Goal: Answer question/provide support

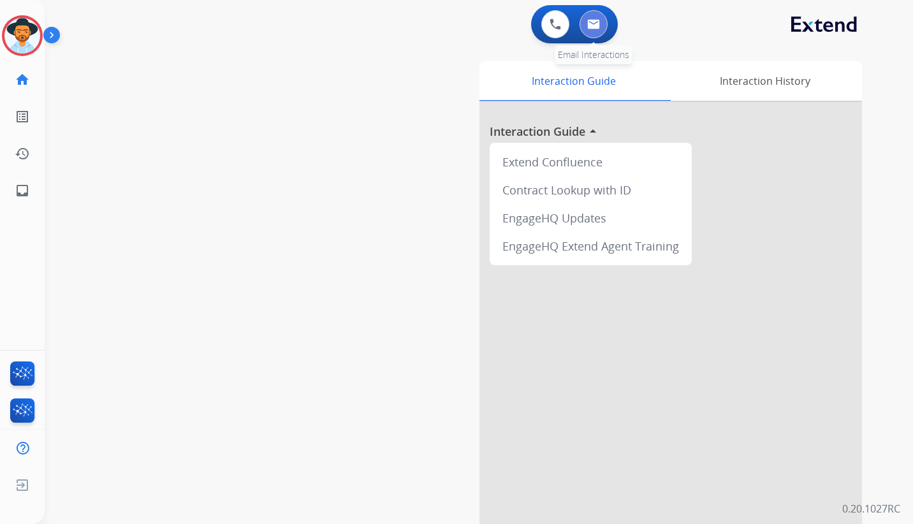
click at [594, 20] on img at bounding box center [593, 24] width 13 height 10
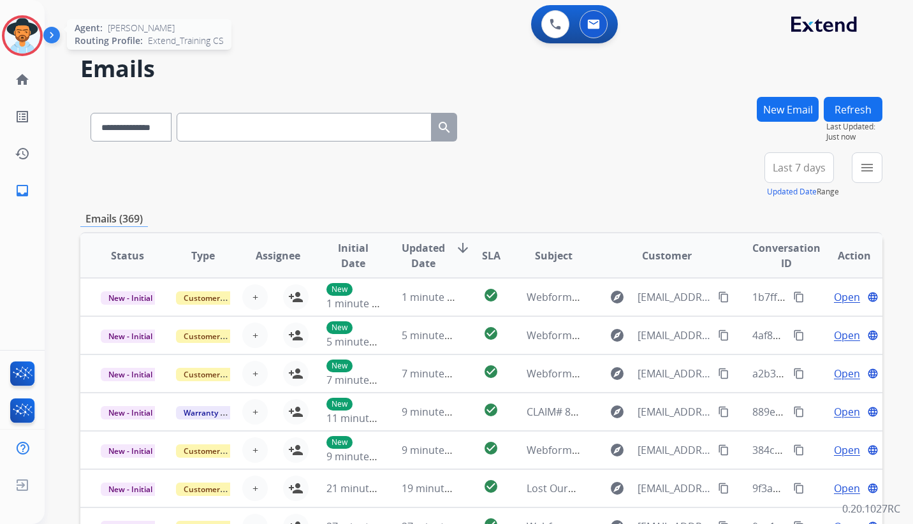
click at [40, 31] on div at bounding box center [22, 35] width 41 height 41
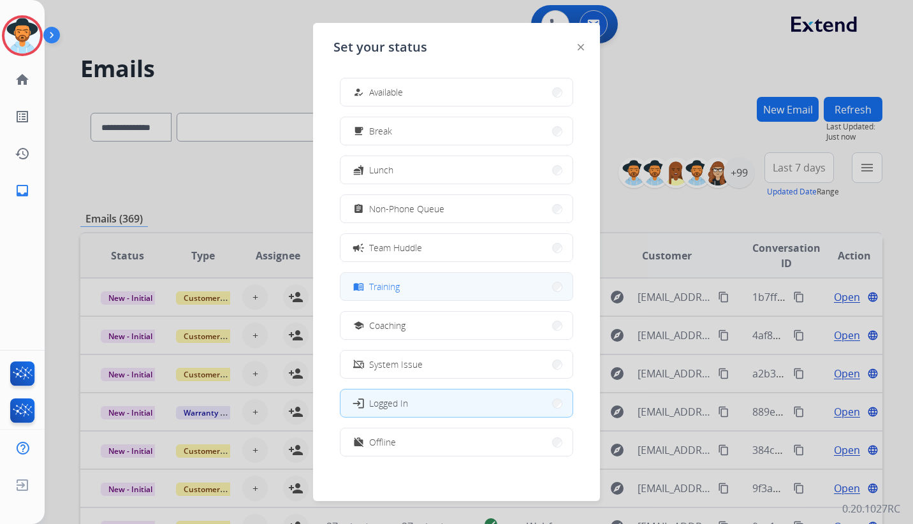
click at [419, 293] on button "menu_book Training" at bounding box center [456, 286] width 232 height 27
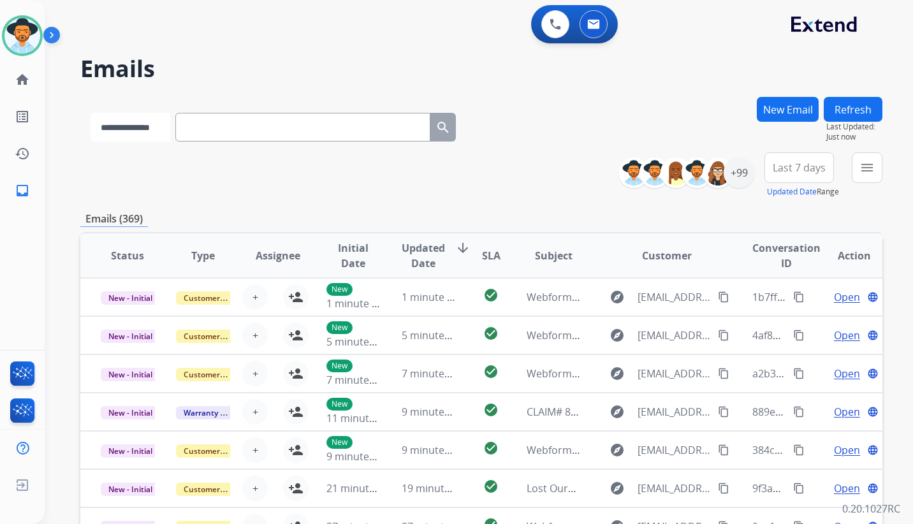
click at [160, 122] on select "**********" at bounding box center [131, 127] width 80 height 29
select select "**********"
click at [91, 113] on select "**********" at bounding box center [131, 127] width 80 height 29
click at [231, 121] on input "text" at bounding box center [304, 127] width 255 height 29
type input "**********"
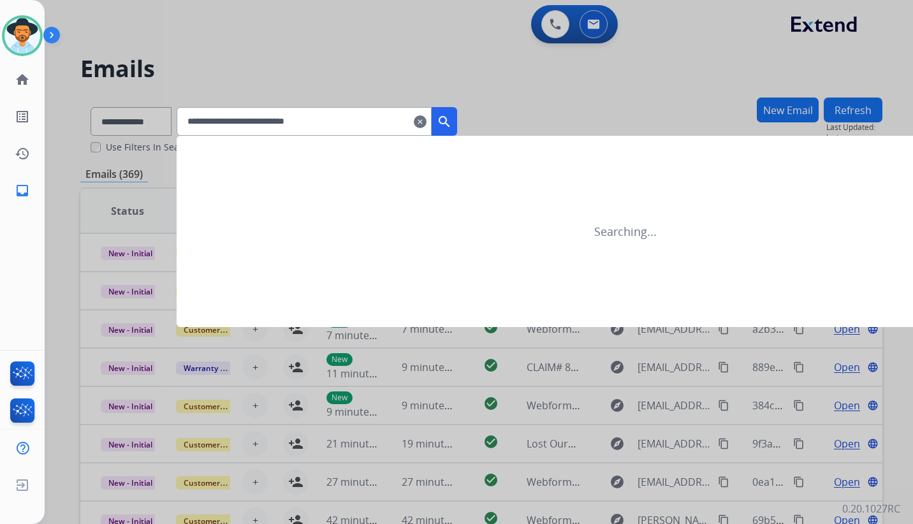
click at [452, 118] on mat-icon "search" at bounding box center [444, 121] width 15 height 15
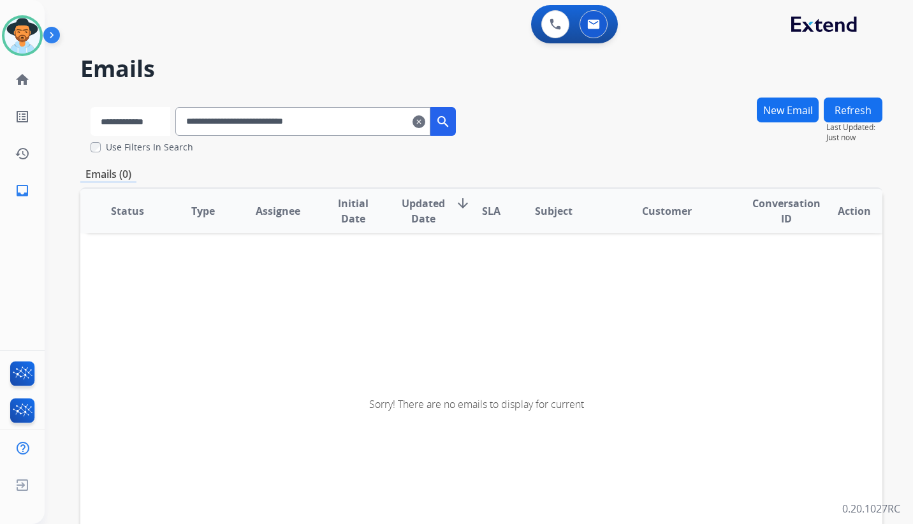
click at [170, 124] on select "**********" at bounding box center [131, 121] width 80 height 29
click at [233, 63] on h2 "Emails" at bounding box center [481, 68] width 802 height 25
click at [22, 154] on mat-icon "history" at bounding box center [22, 153] width 15 height 15
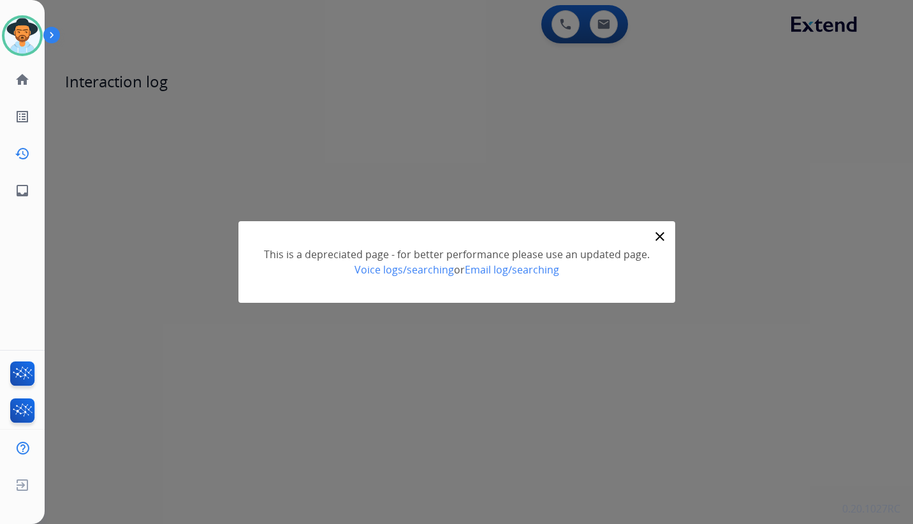
click at [659, 235] on mat-icon "close" at bounding box center [659, 236] width 15 height 15
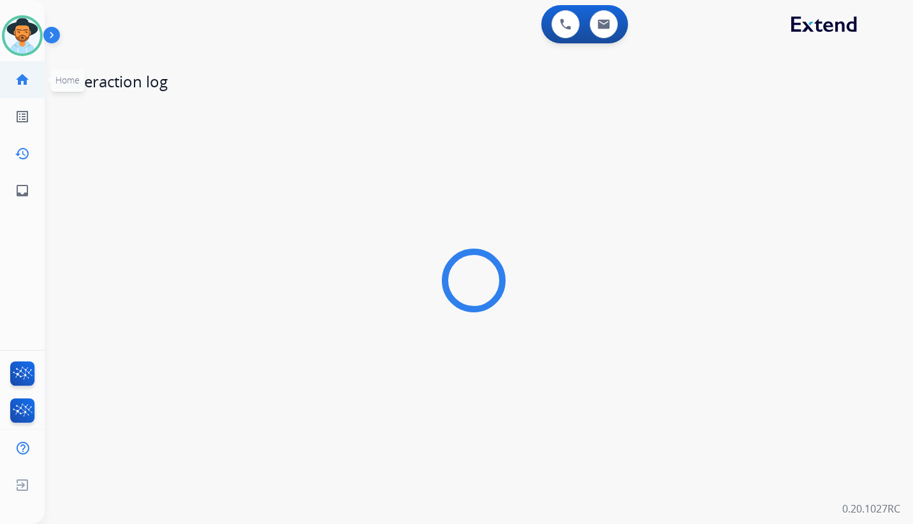
click at [22, 80] on mat-icon "home" at bounding box center [22, 79] width 15 height 15
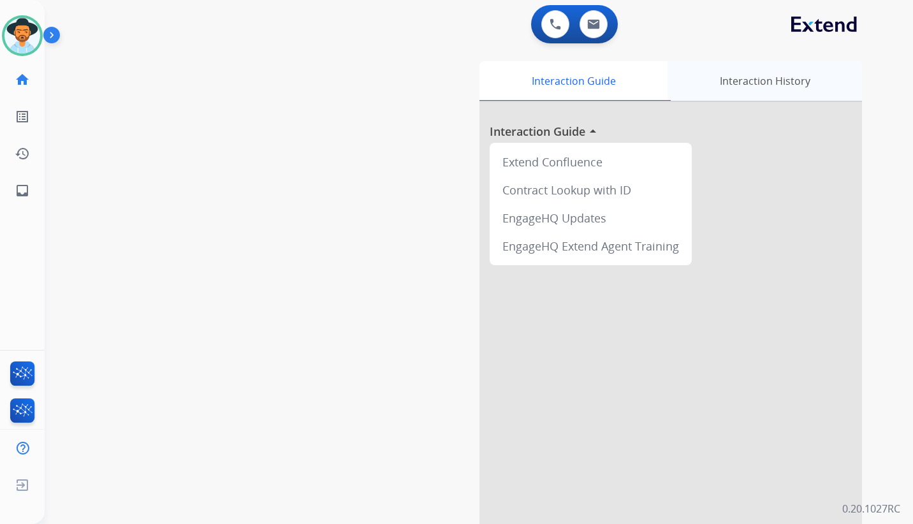
click at [759, 75] on div "Interaction History" at bounding box center [764, 81] width 194 height 40
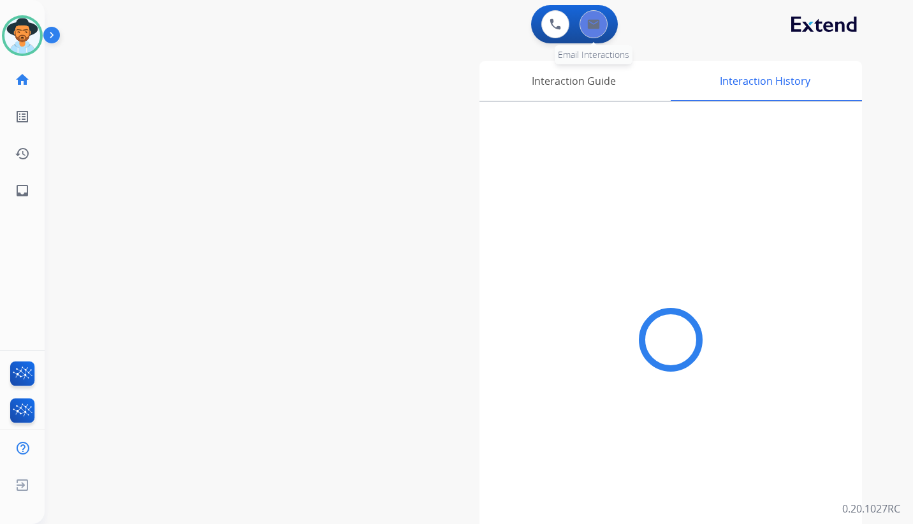
click at [592, 22] on img at bounding box center [593, 24] width 13 height 10
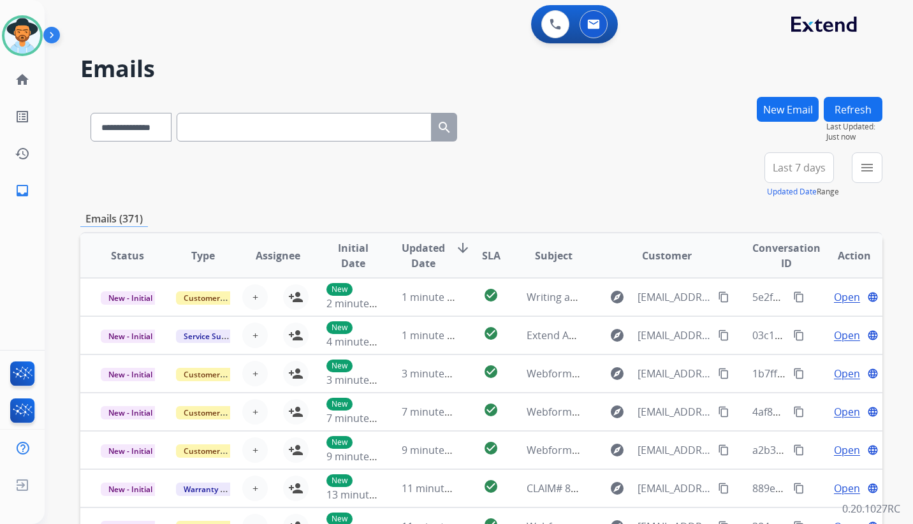
click at [799, 166] on span "Last 7 days" at bounding box center [798, 167] width 53 height 5
click at [799, 313] on div "Last 90 days" at bounding box center [795, 322] width 70 height 19
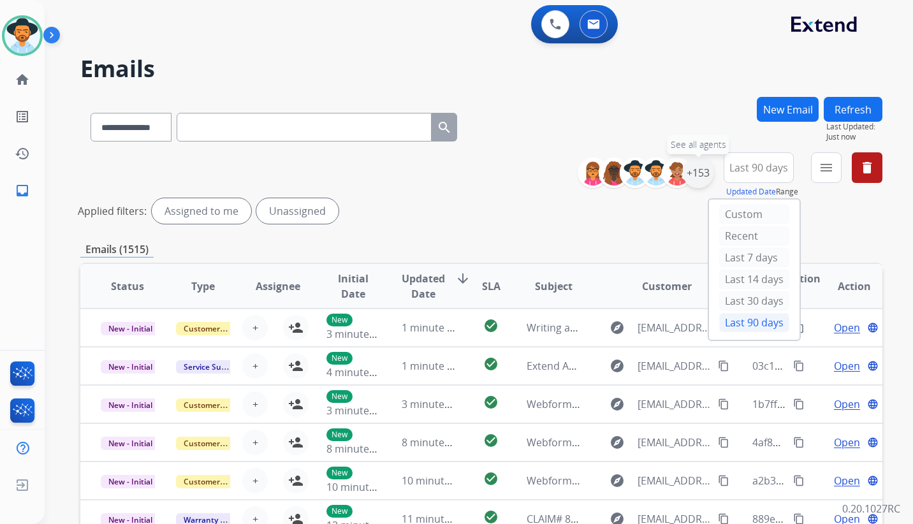
click at [700, 171] on div "+153" at bounding box center [698, 172] width 31 height 31
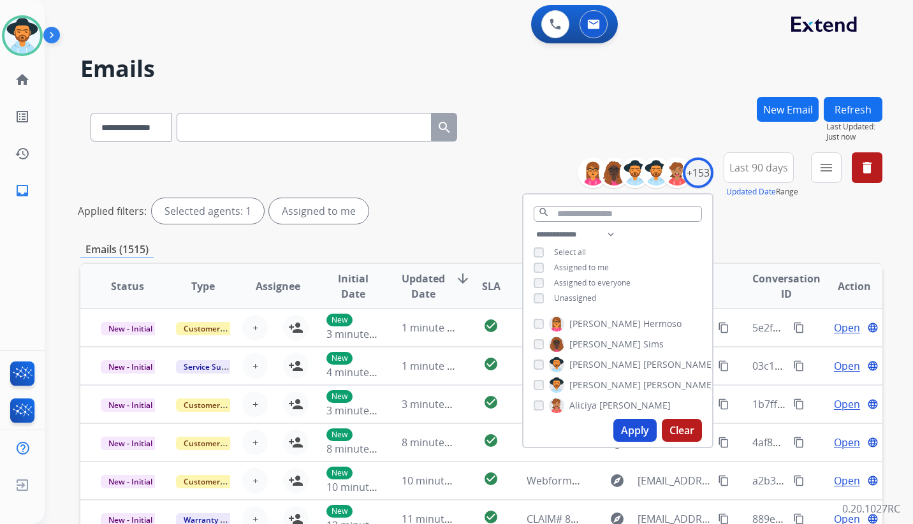
click at [634, 429] on button "Apply" at bounding box center [634, 430] width 43 height 23
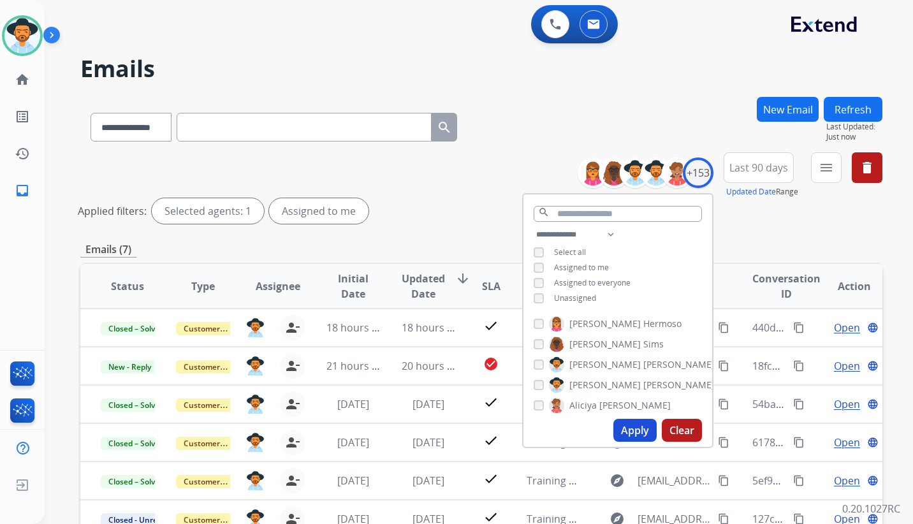
click at [465, 210] on div "Applied filters: Selected agents: 1 Assigned to me" at bounding box center [479, 210] width 802 height 25
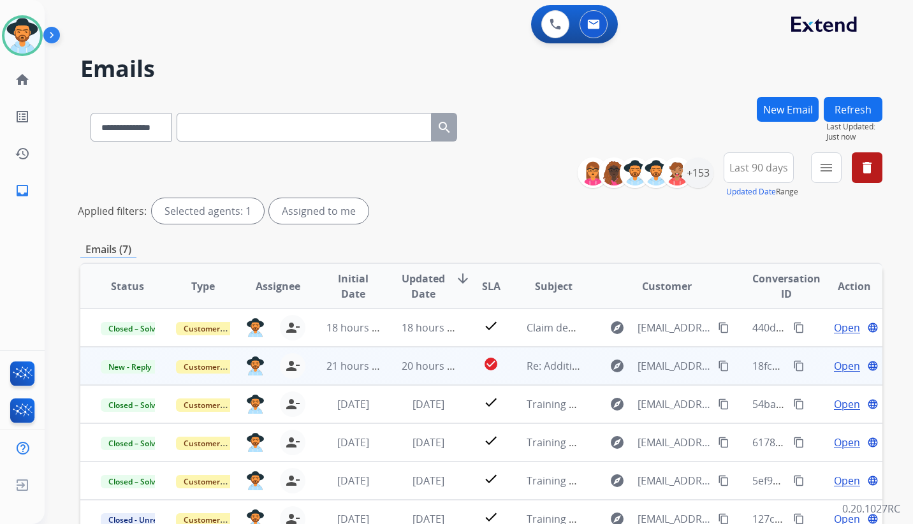
click at [839, 358] on span "Open" at bounding box center [847, 365] width 26 height 15
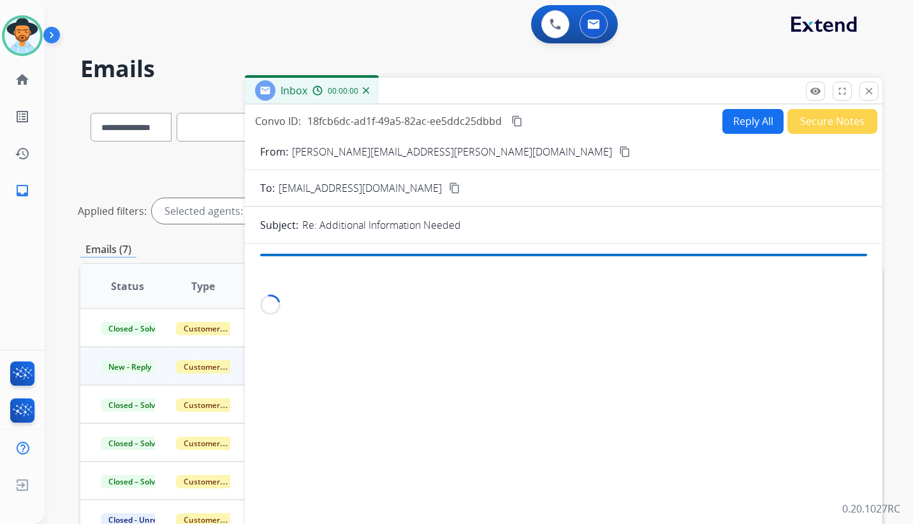
scroll to position [191, 0]
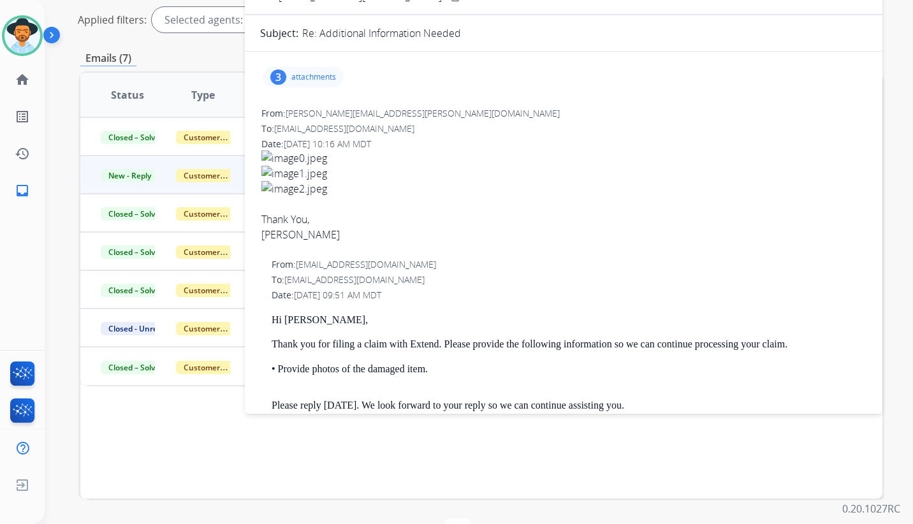
click at [300, 82] on p "attachments" at bounding box center [313, 77] width 45 height 10
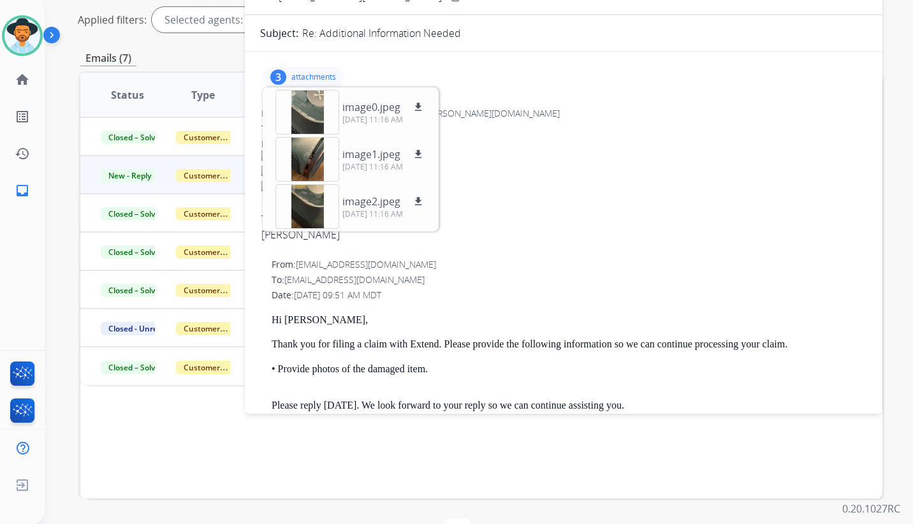
scroll to position [0, 0]
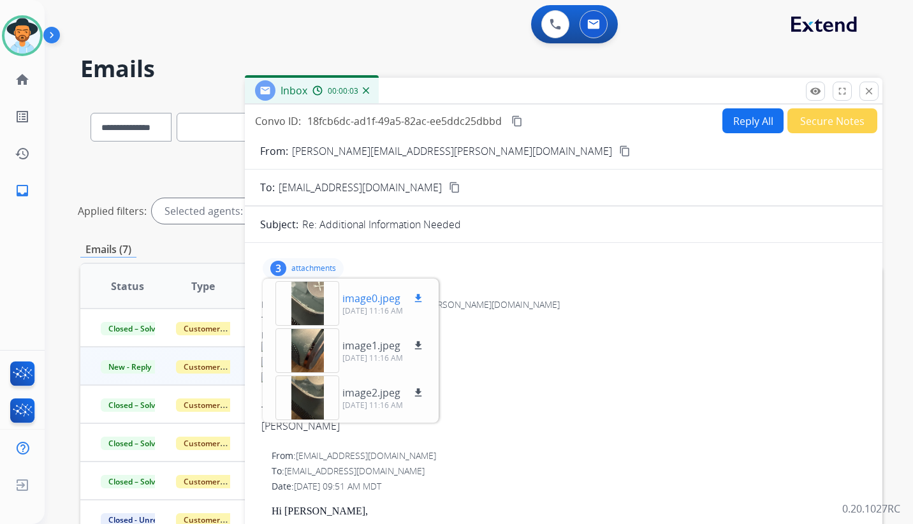
click at [311, 296] on div at bounding box center [307, 303] width 64 height 45
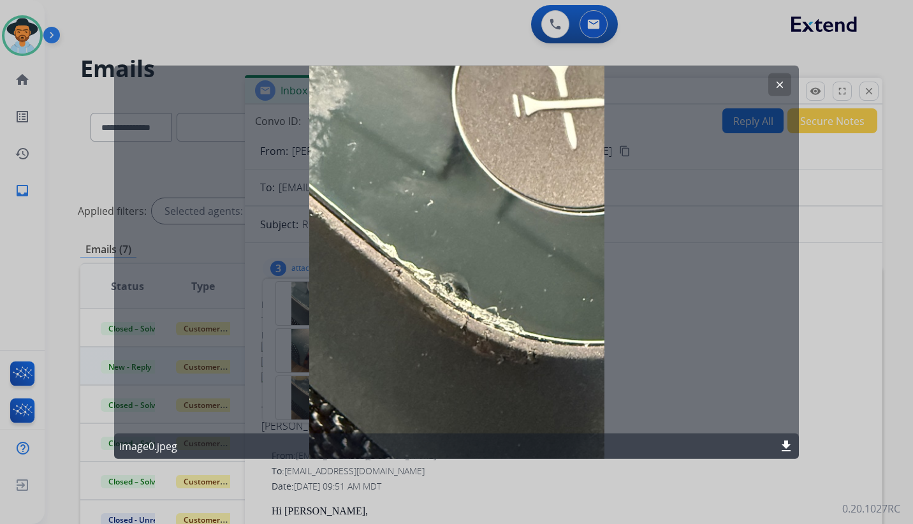
click at [782, 79] on mat-icon "clear" at bounding box center [779, 84] width 11 height 11
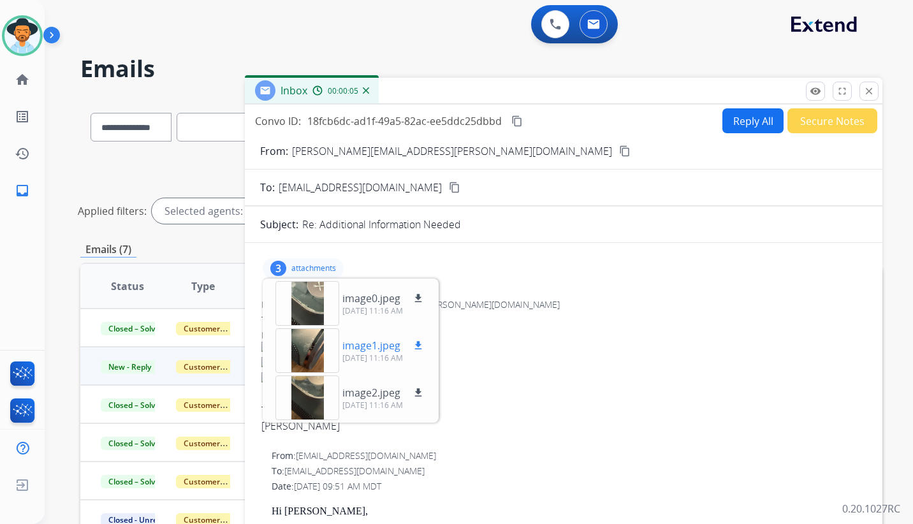
click at [322, 344] on div at bounding box center [307, 350] width 64 height 45
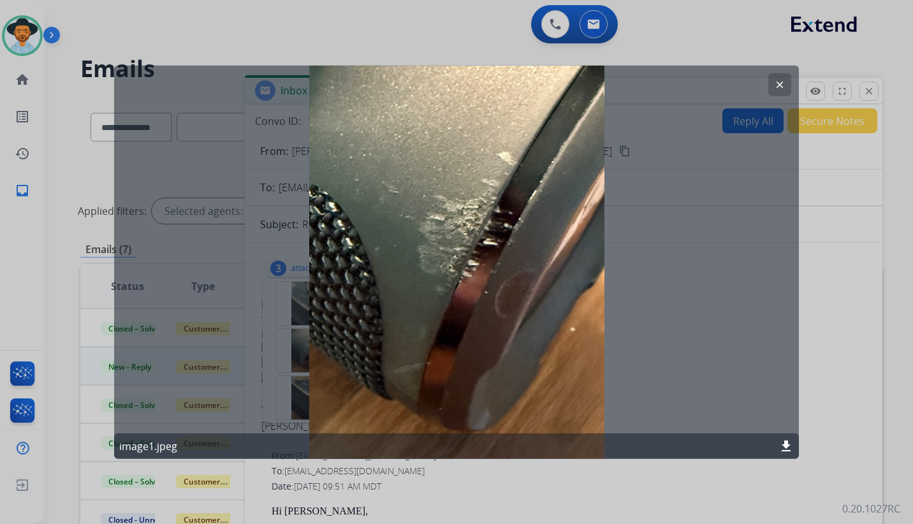
click at [773, 83] on button "clear" at bounding box center [779, 84] width 23 height 23
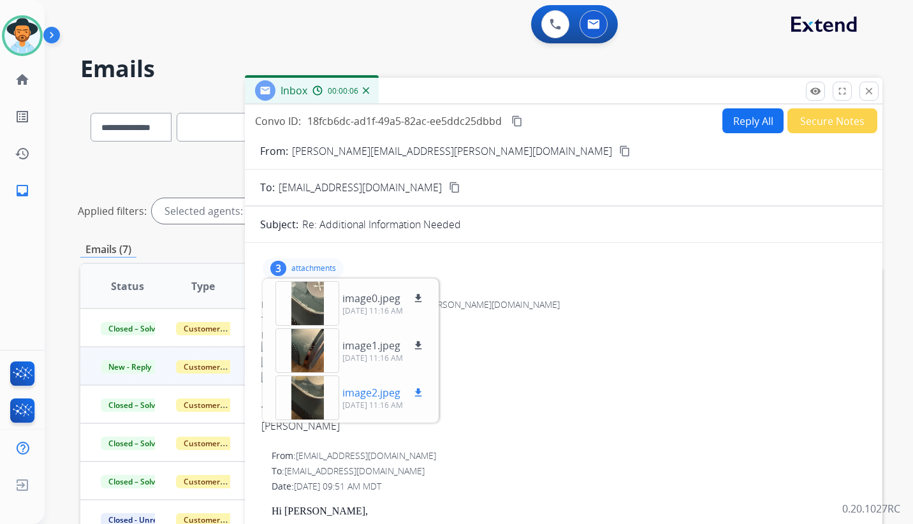
click at [368, 398] on p "image2.jpeg" at bounding box center [371, 392] width 58 height 15
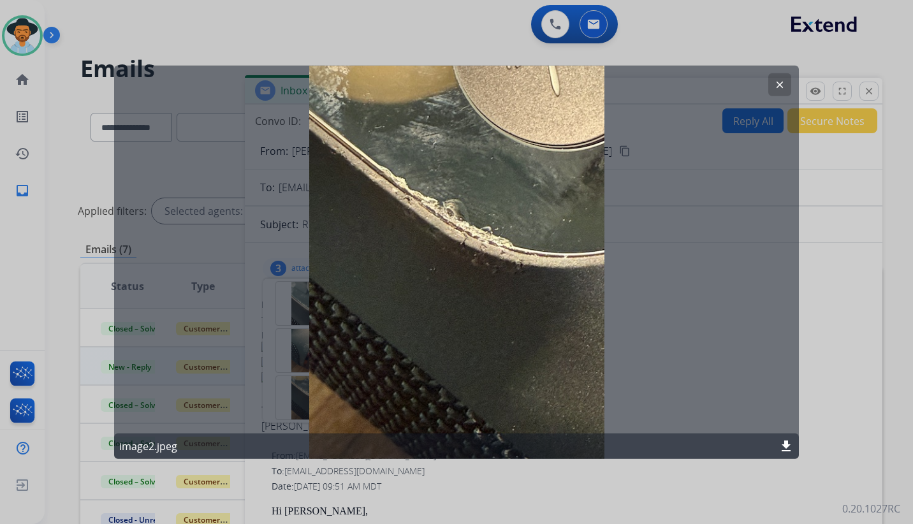
click at [779, 86] on mat-icon "clear" at bounding box center [779, 84] width 11 height 11
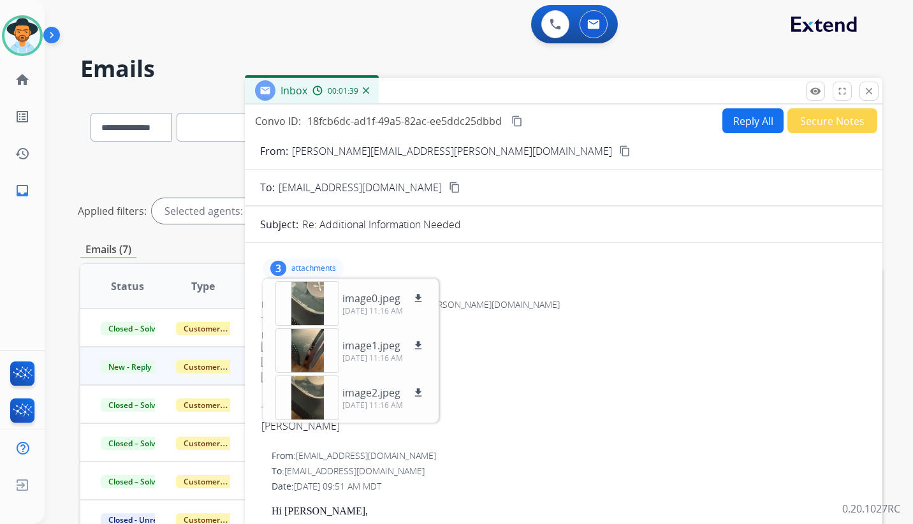
click at [292, 151] on p "[PERSON_NAME][EMAIL_ADDRESS][PERSON_NAME][DOMAIN_NAME]" at bounding box center [452, 150] width 320 height 15
drag, startPoint x: 291, startPoint y: 151, endPoint x: 408, endPoint y: 154, distance: 116.7
click at [408, 154] on p "[PERSON_NAME][EMAIL_ADDRESS][PERSON_NAME][DOMAIN_NAME]" at bounding box center [452, 150] width 320 height 15
copy p "[PERSON_NAME][EMAIL_ADDRESS][PERSON_NAME][DOMAIN_NAME]"
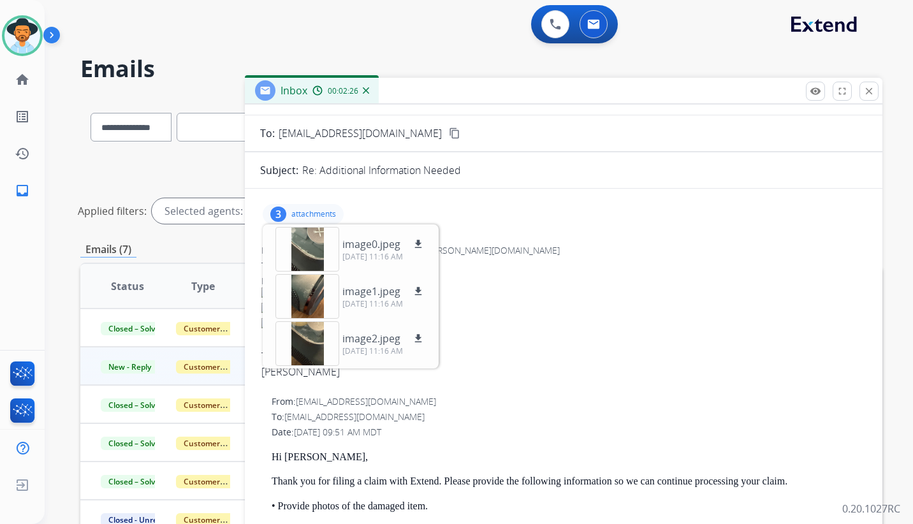
scroll to position [127, 0]
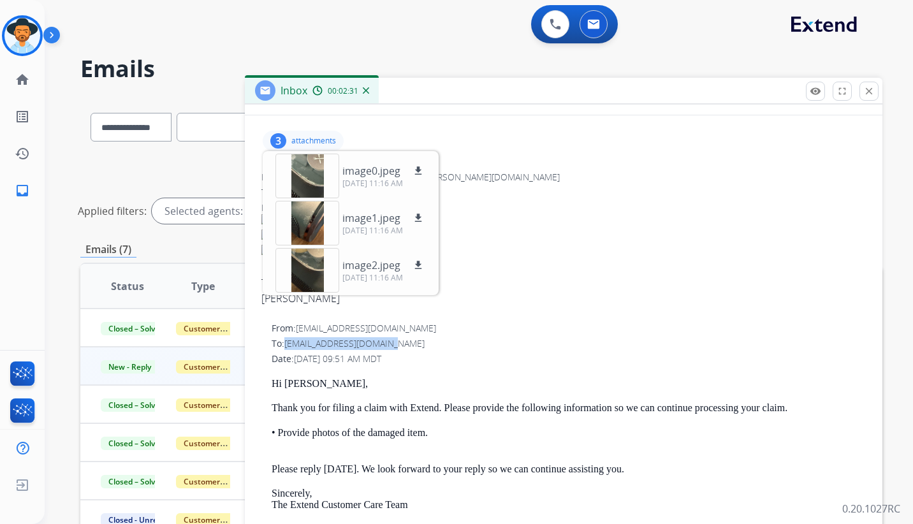
drag, startPoint x: 286, startPoint y: 346, endPoint x: 389, endPoint y: 348, distance: 103.3
click at [389, 348] on div "To: [EMAIL_ADDRESS][DOMAIN_NAME]" at bounding box center [569, 343] width 594 height 13
copy span "[EMAIL_ADDRESS][DOMAIN_NAME]"
click at [419, 170] on mat-icon "download" at bounding box center [417, 170] width 11 height 11
click at [417, 218] on mat-icon "download" at bounding box center [417, 217] width 11 height 11
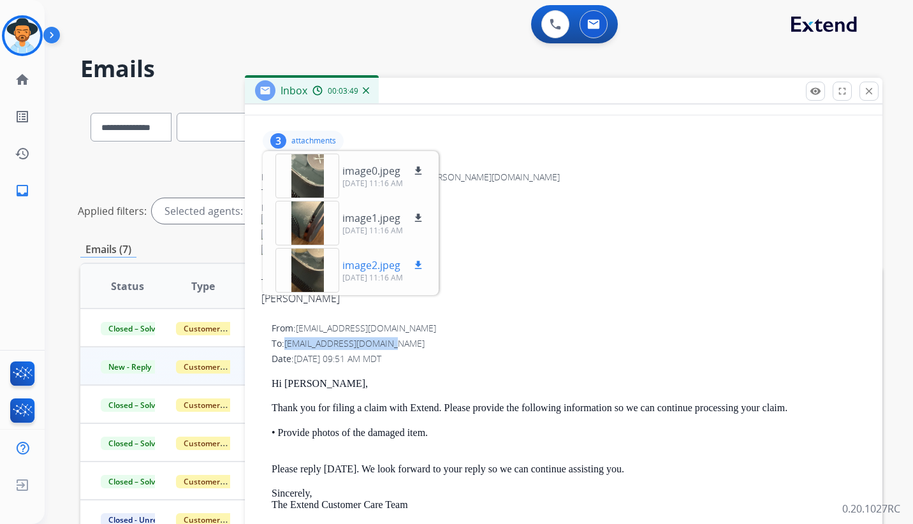
click at [418, 264] on mat-icon "download" at bounding box center [417, 264] width 11 height 11
click at [323, 173] on div at bounding box center [307, 176] width 64 height 45
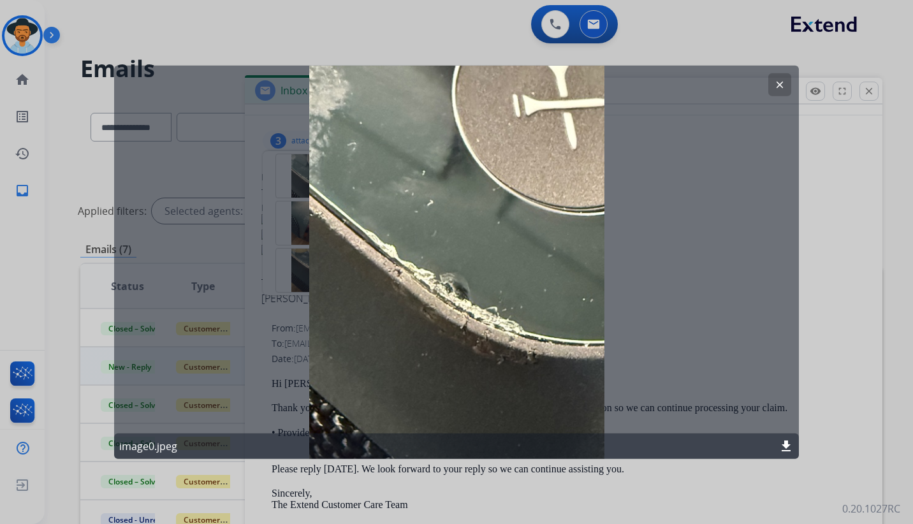
click at [782, 78] on button "clear" at bounding box center [779, 84] width 23 height 23
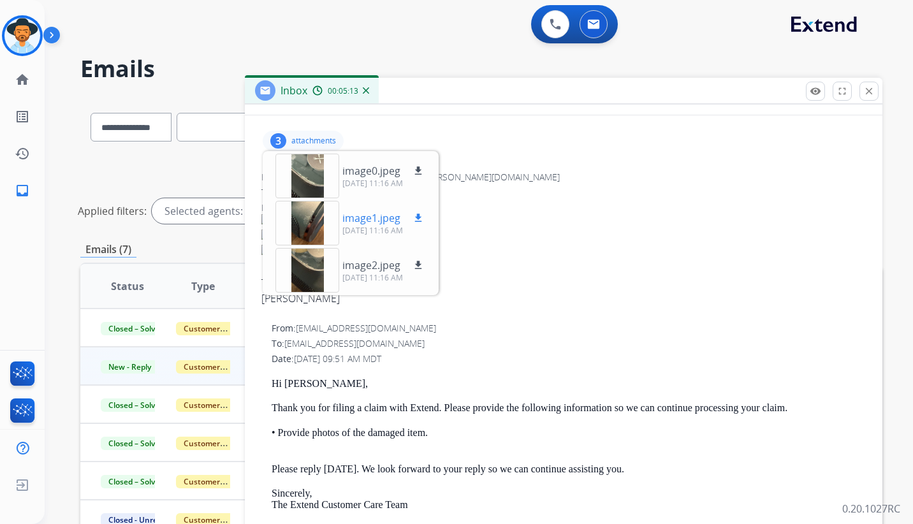
click at [361, 222] on p "image1.jpeg" at bounding box center [371, 217] width 58 height 15
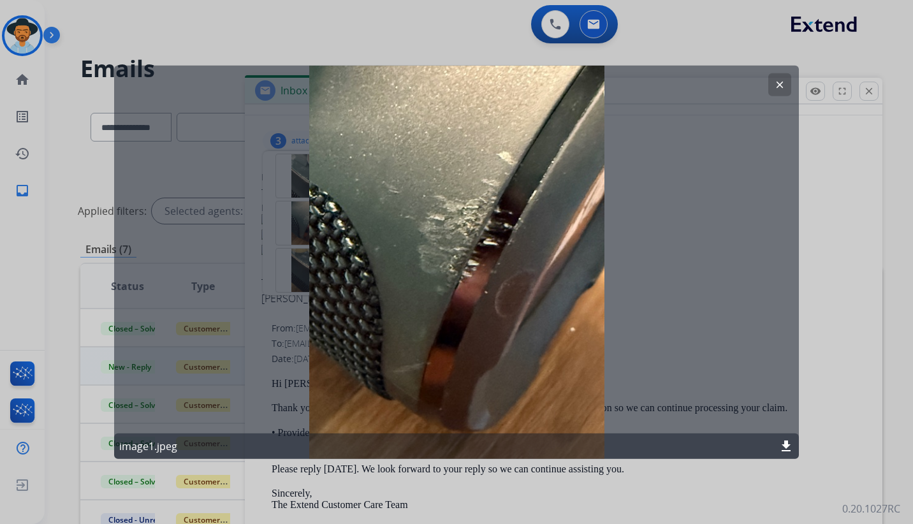
click at [779, 83] on mat-icon "clear" at bounding box center [779, 84] width 11 height 11
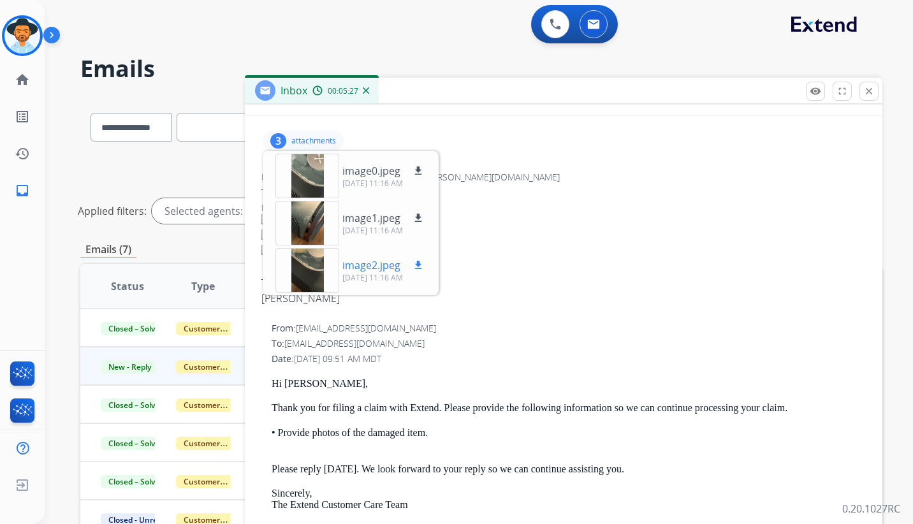
click at [338, 263] on div at bounding box center [307, 270] width 64 height 45
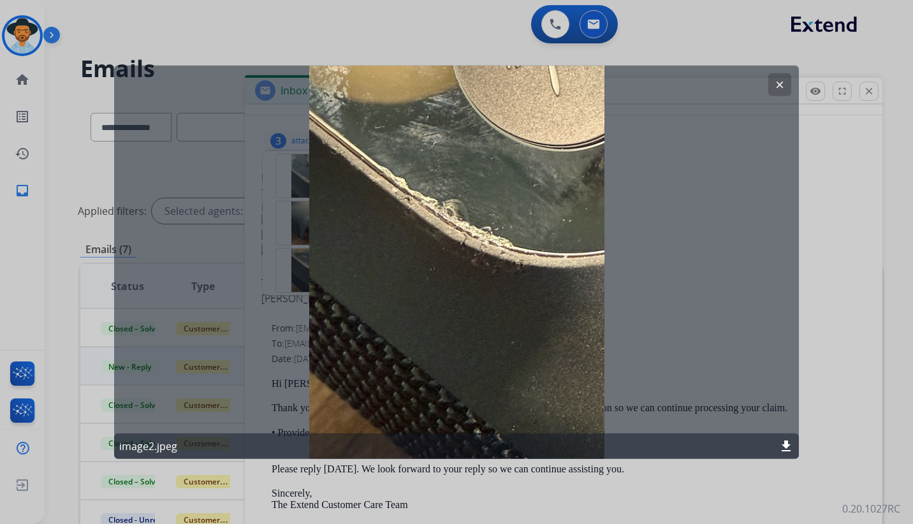
click at [781, 85] on mat-icon "clear" at bounding box center [779, 84] width 11 height 11
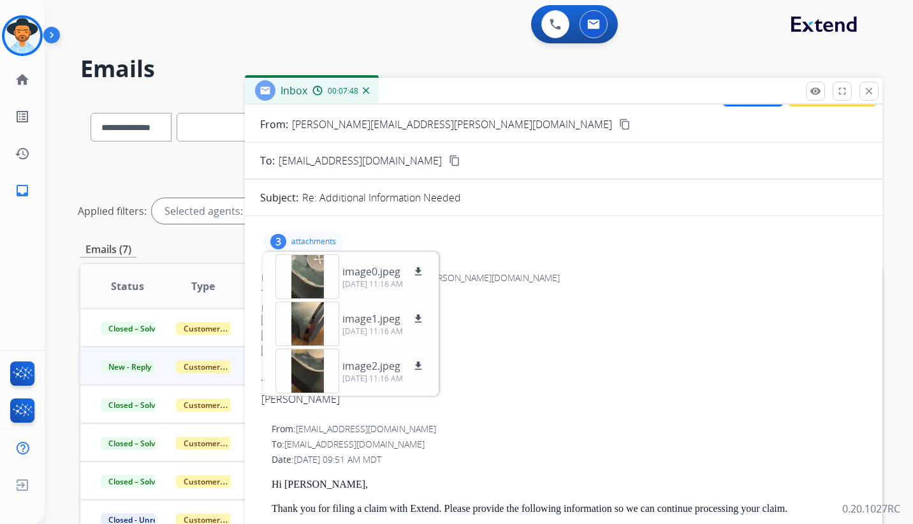
scroll to position [0, 0]
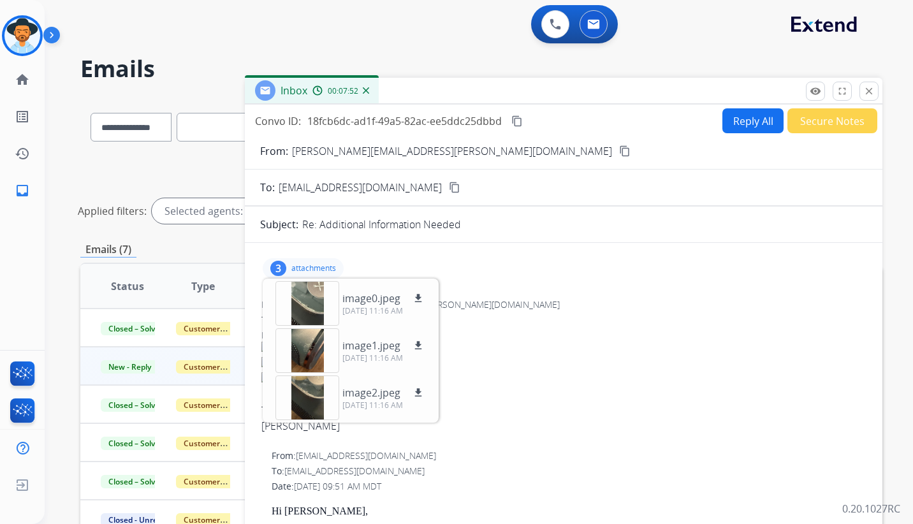
drag, startPoint x: 310, startPoint y: 119, endPoint x: 501, endPoint y: 126, distance: 191.3
click at [501, 126] on span "18fcb6dc-ad1f-49a5-82ac-ee5ddc25dbbd" at bounding box center [404, 121] width 194 height 14
copy span "18fcb6dc-ad1f-49a5-82ac-ee5ddc25dbbd"
click at [754, 117] on button "Reply All" at bounding box center [752, 120] width 61 height 25
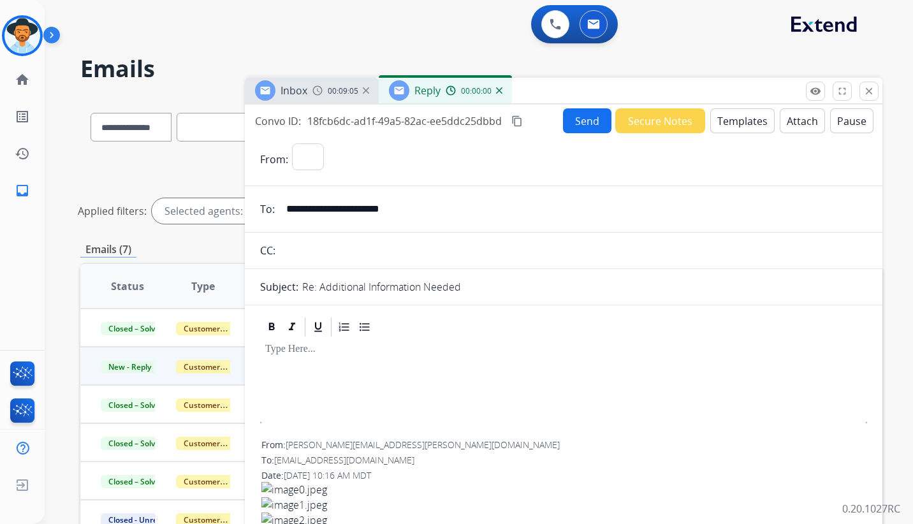
select select "**********"
click at [737, 126] on button "Templates" at bounding box center [742, 120] width 64 height 25
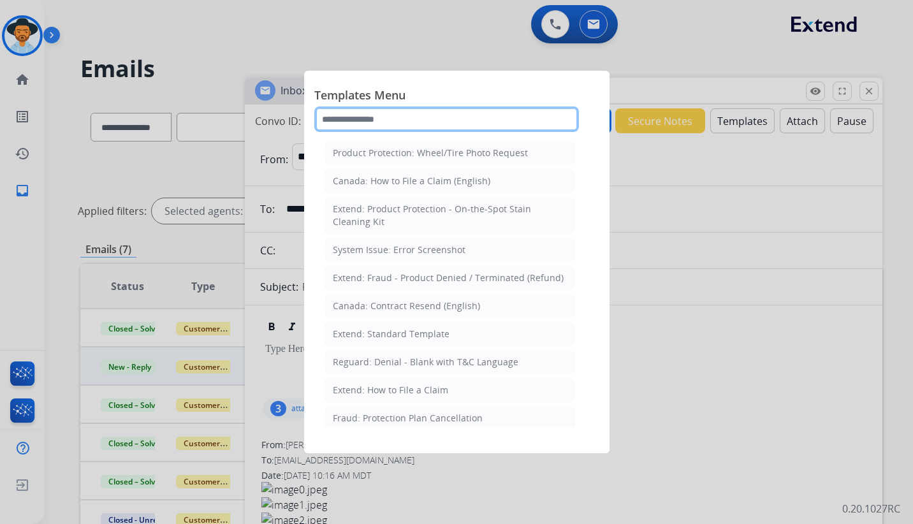
click at [392, 122] on input "text" at bounding box center [446, 118] width 264 height 25
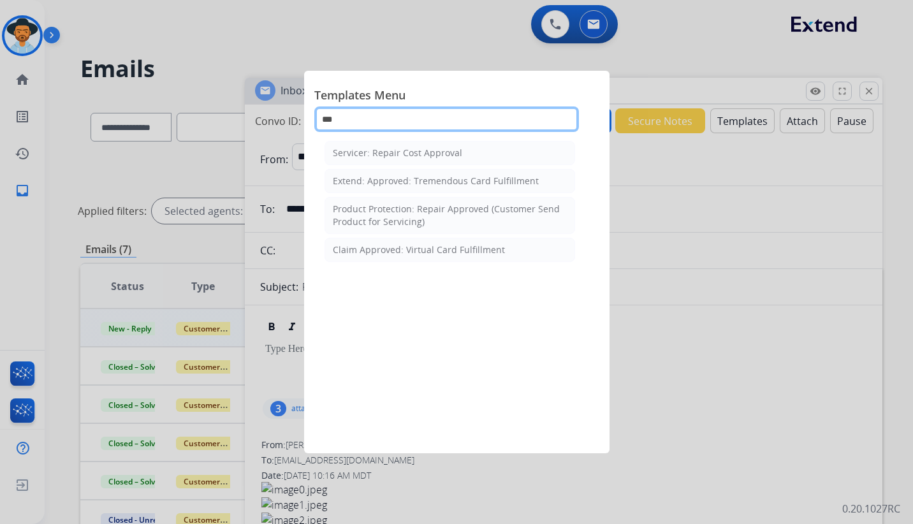
type input "***"
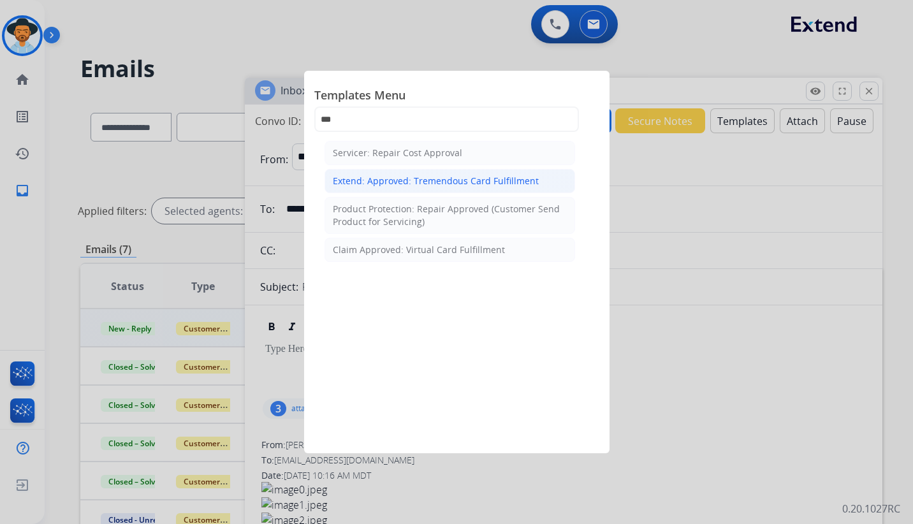
click at [442, 177] on div "Extend: Approved: Tremendous Card Fulfillment" at bounding box center [436, 181] width 206 height 13
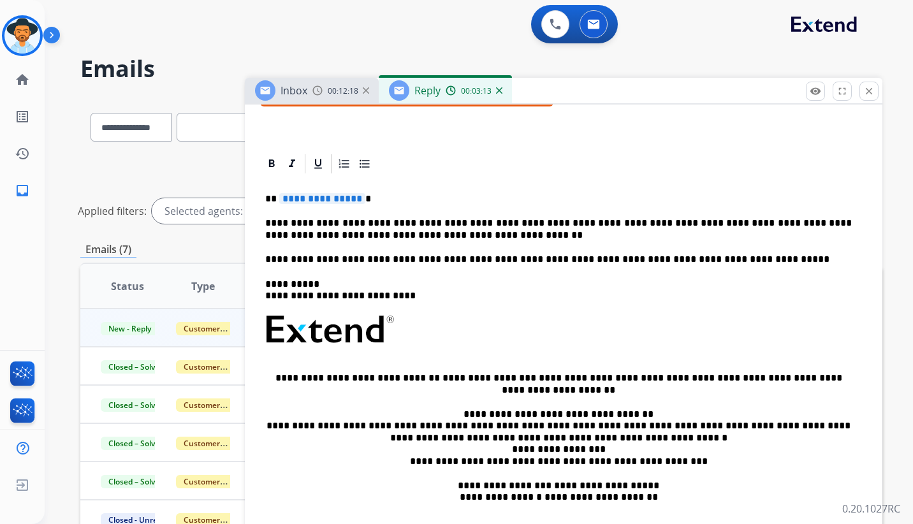
scroll to position [255, 0]
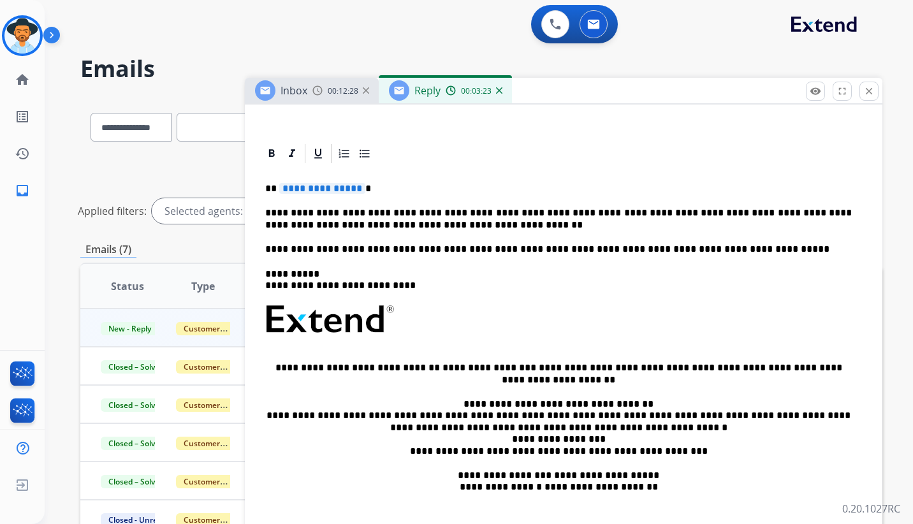
click at [334, 185] on span "**********" at bounding box center [322, 188] width 86 height 11
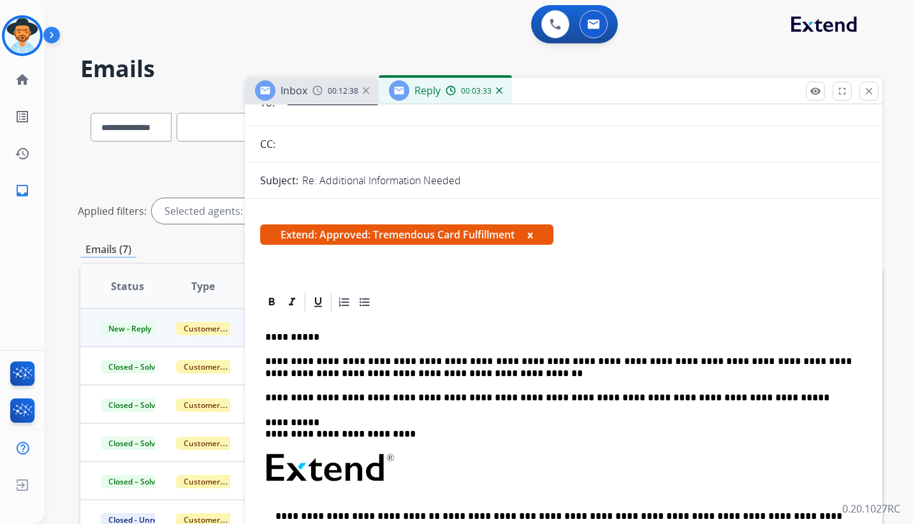
scroll to position [0, 0]
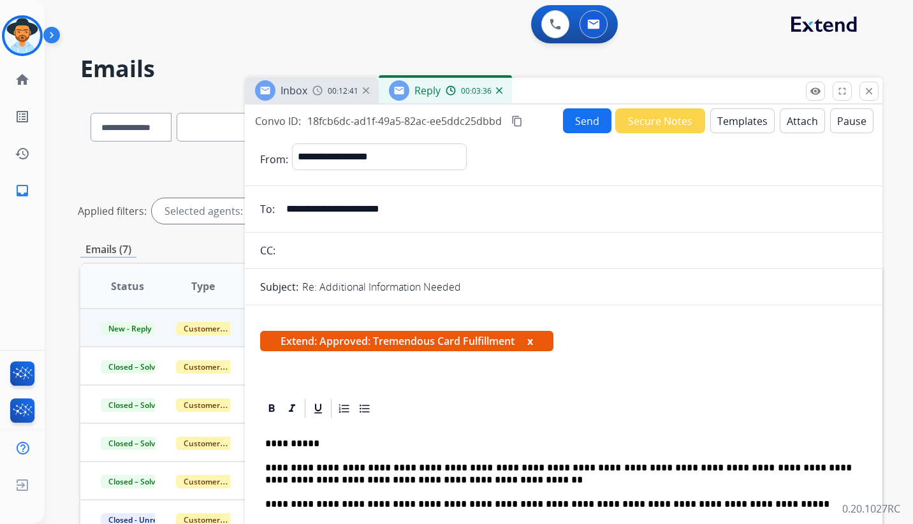
click at [573, 118] on button "Send" at bounding box center [587, 120] width 48 height 25
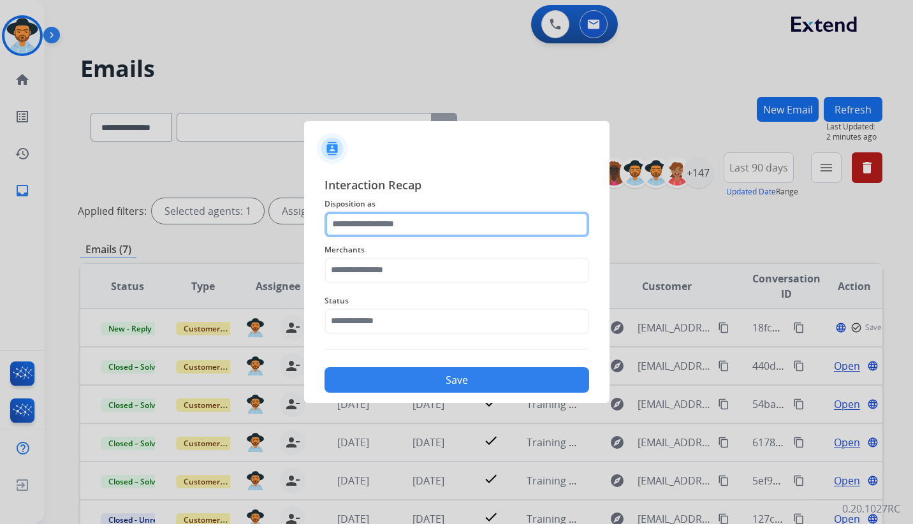
click at [399, 222] on input "text" at bounding box center [456, 224] width 264 height 25
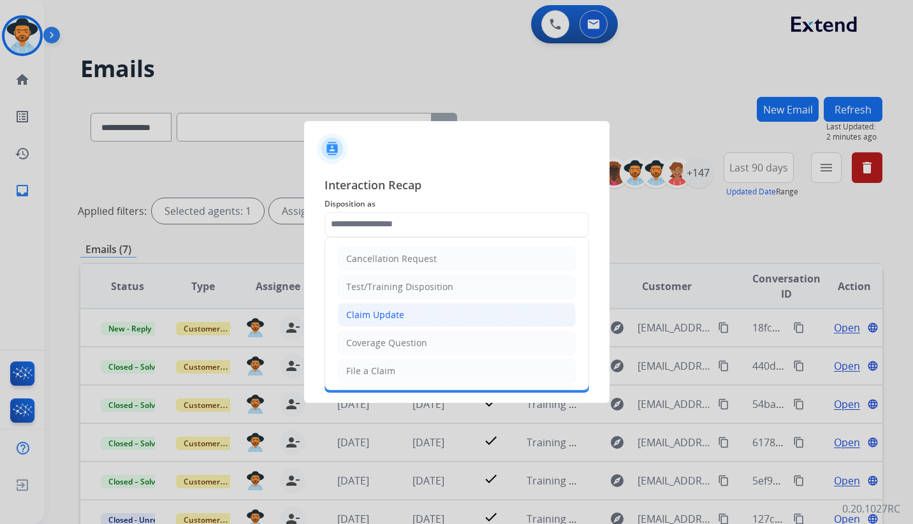
click at [413, 311] on li "Claim Update" at bounding box center [457, 315] width 238 height 24
type input "**********"
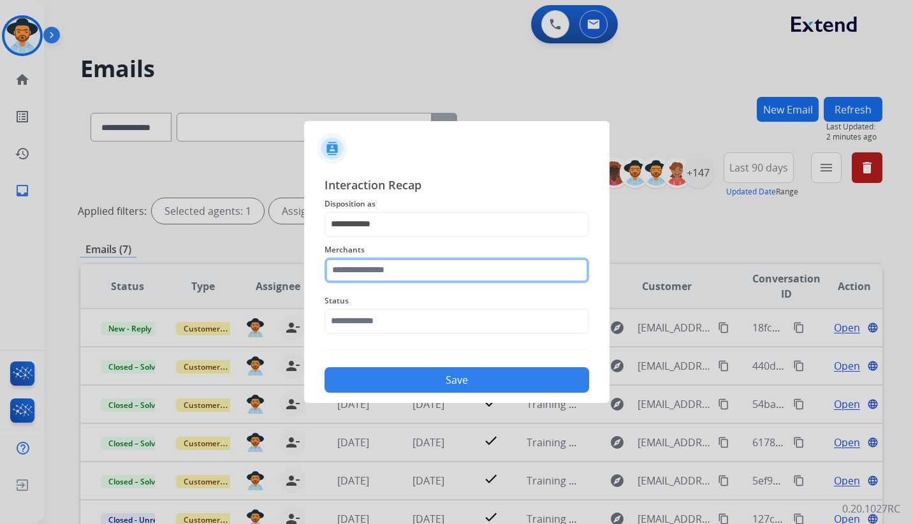
click at [391, 274] on input "text" at bounding box center [456, 269] width 264 height 25
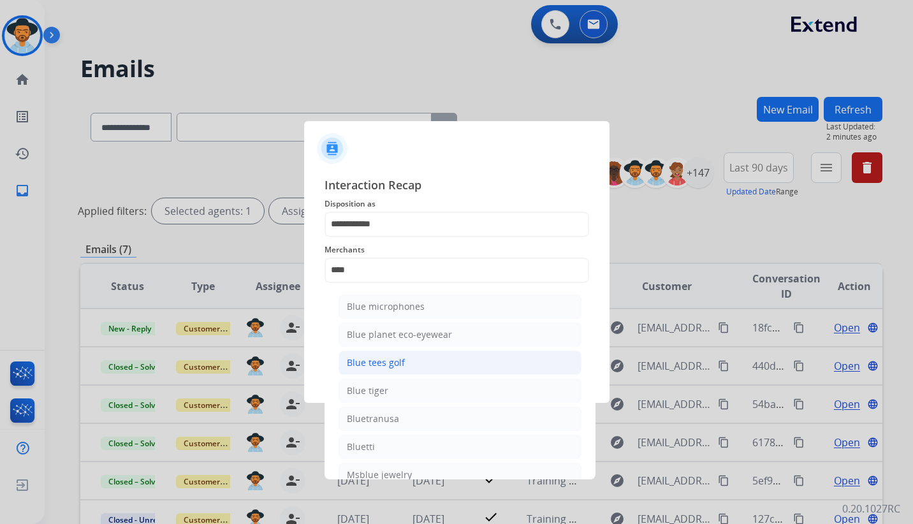
click at [414, 360] on li "Blue tees golf" at bounding box center [459, 363] width 243 height 24
type input "**********"
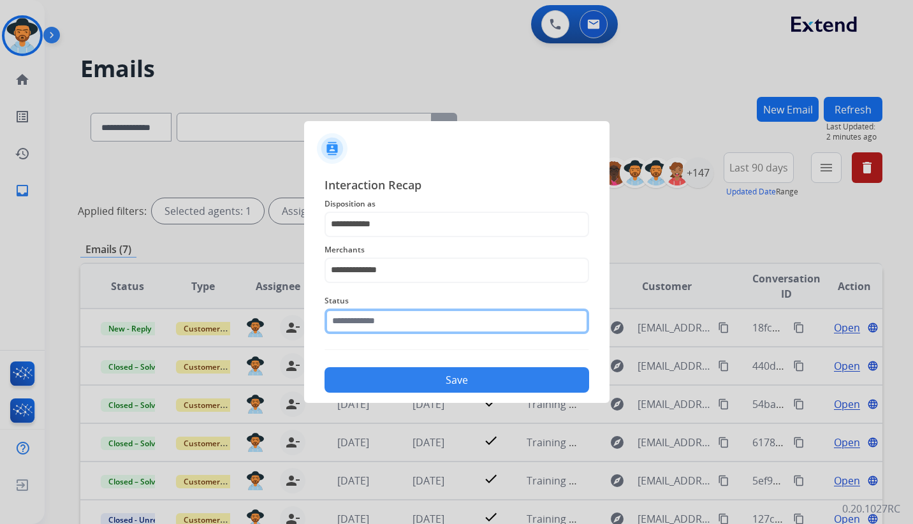
click at [379, 321] on input "text" at bounding box center [456, 320] width 264 height 25
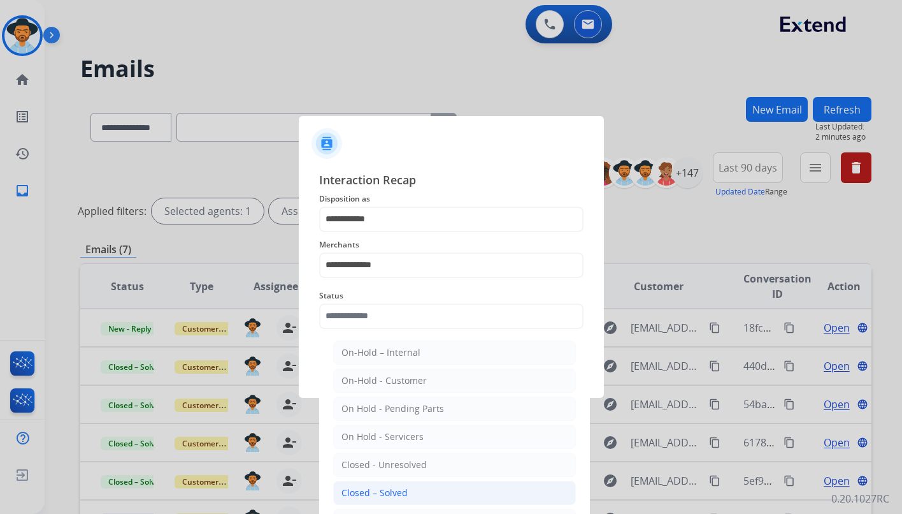
click at [390, 488] on div "Closed – Solved" at bounding box center [375, 492] width 66 height 13
type input "**********"
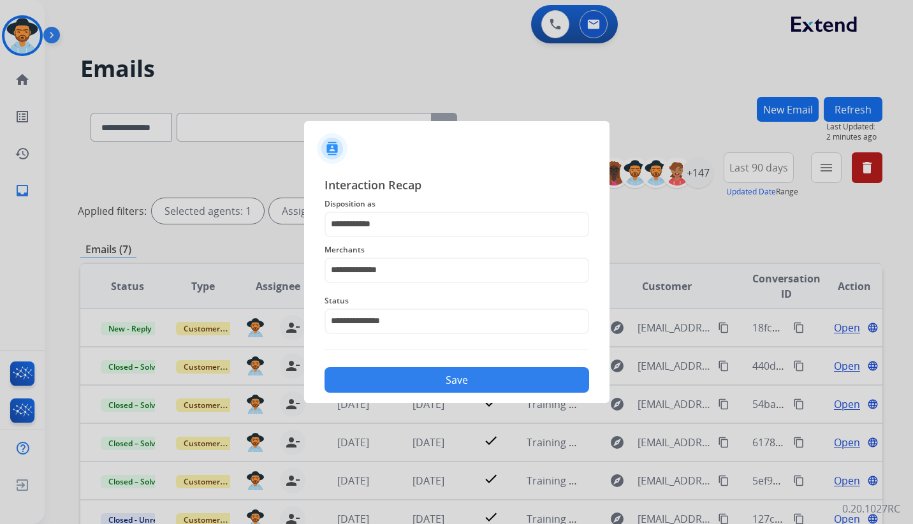
click at [448, 377] on button "Save" at bounding box center [456, 379] width 264 height 25
